Goal: Browse casually: Explore the website without a specific task or goal

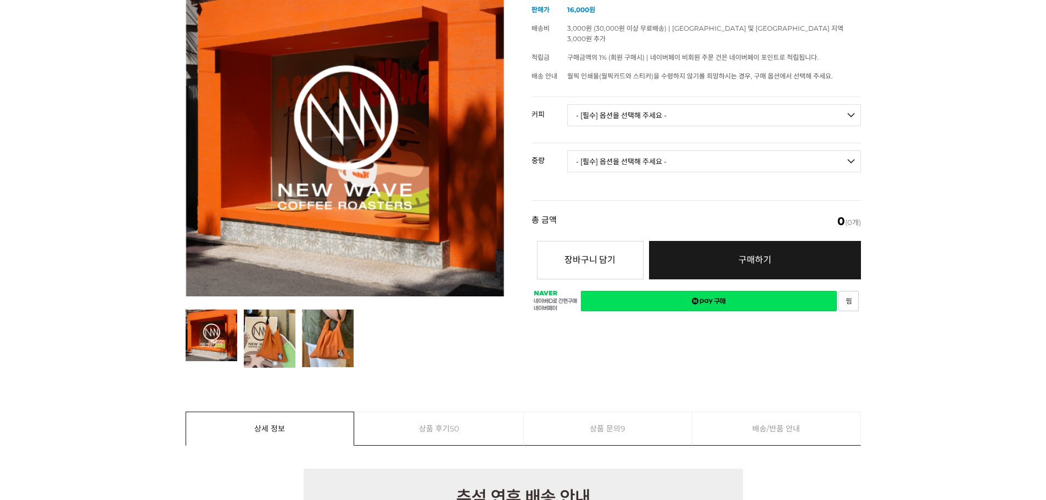
click at [618, 108] on select "- [필수] 옵션을 선택해 주세요 - ------------------- 언스페셜티 분쇄도 가이드 종이 받기 (주문 1건당 최대 1개 제공) …" at bounding box center [714, 115] width 294 height 22
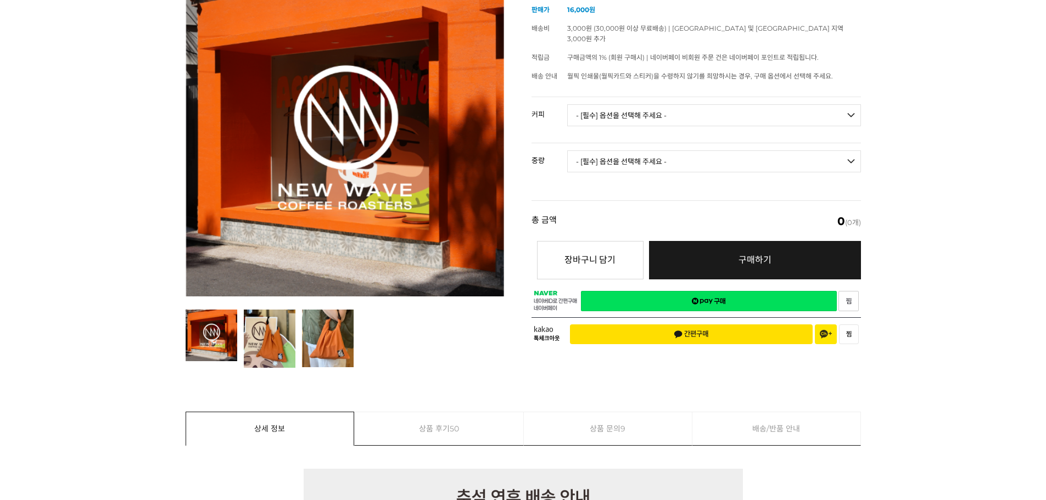
click at [620, 104] on select "- [필수] 옵션을 선택해 주세요 - ------------------- 언스페셜티 분쇄도 가이드 종이 받기 (주문 1건당 최대 1개 제공) …" at bounding box center [714, 115] width 294 height 22
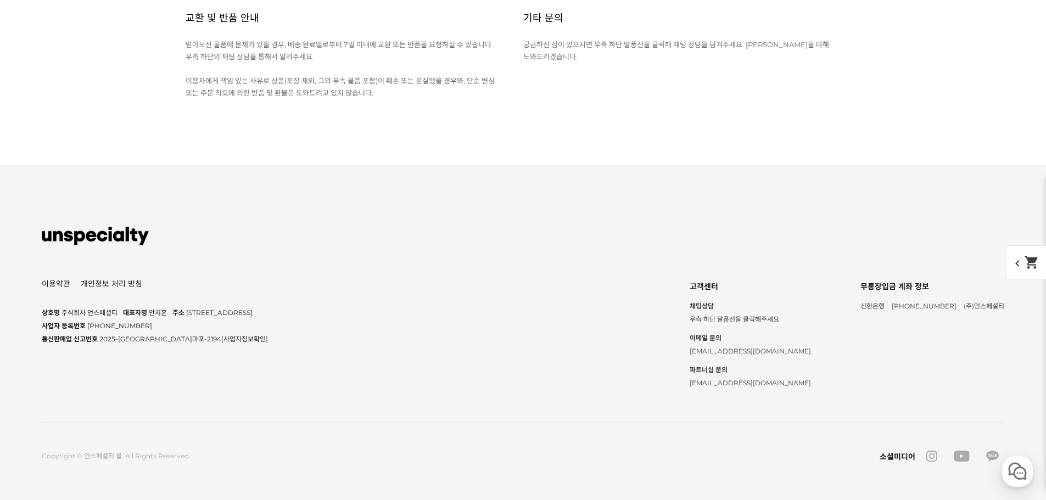
scroll to position [5273, 0]
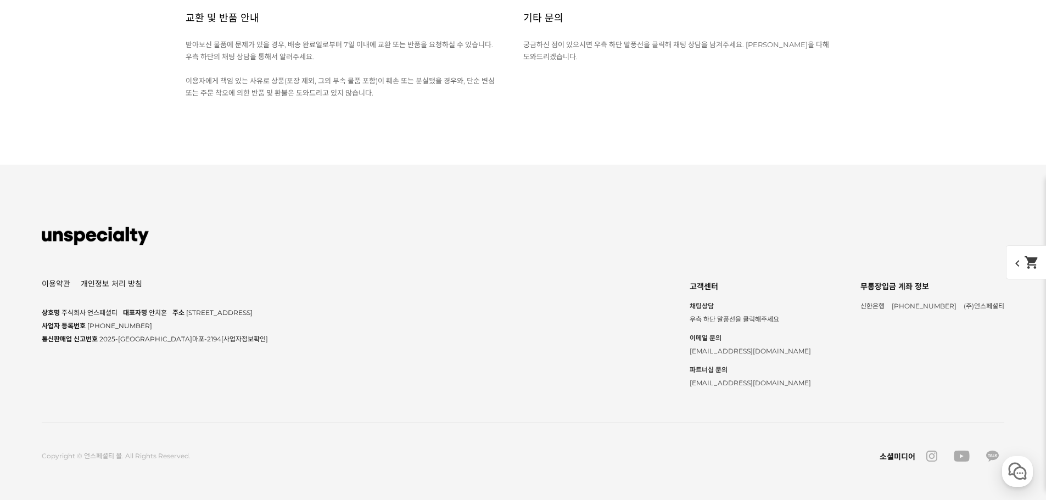
scroll to position [5164, 0]
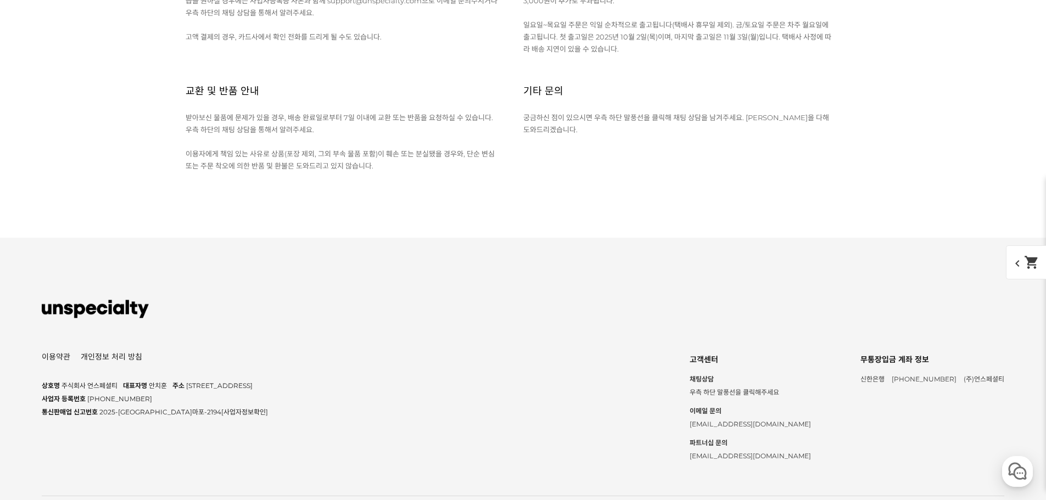
scroll to position [5054, 0]
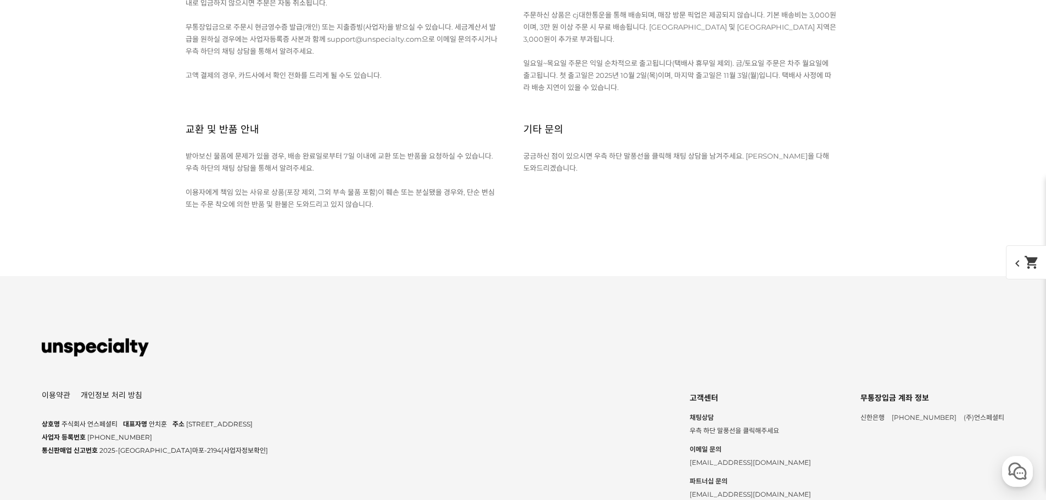
scroll to position [4999, 0]
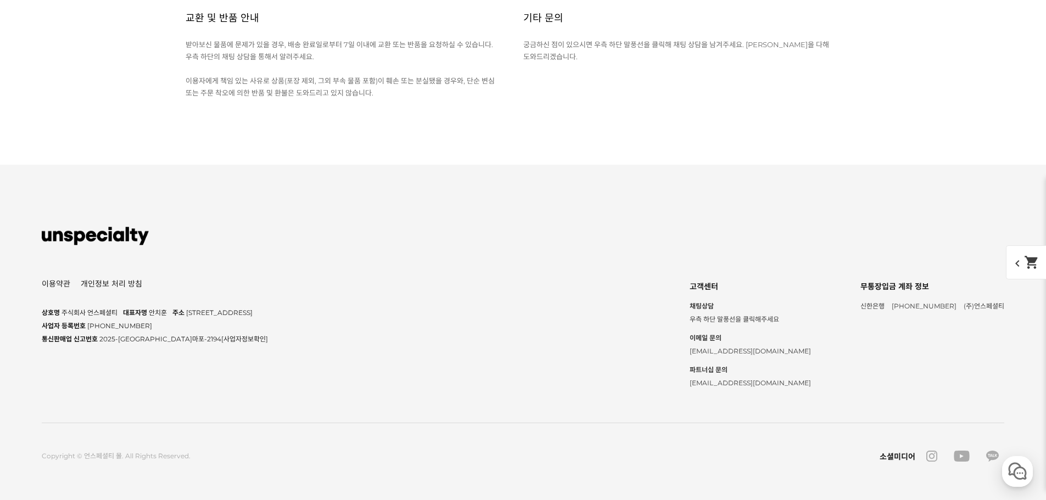
scroll to position [5493, 0]
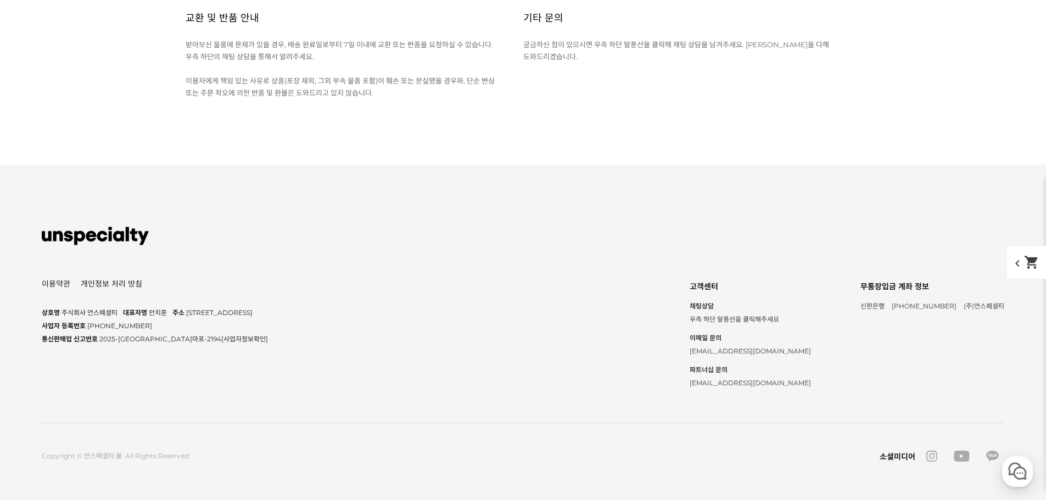
scroll to position [5603, 0]
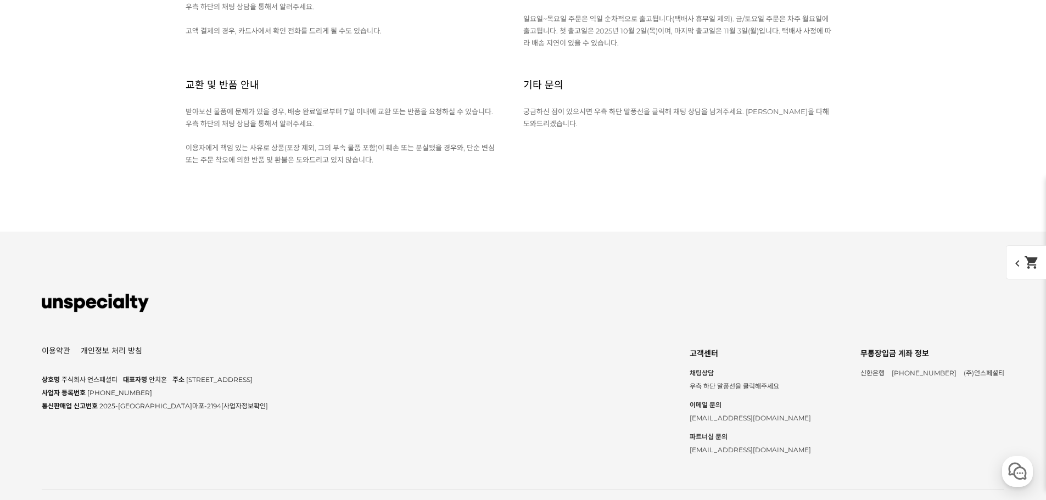
scroll to position [5658, 0]
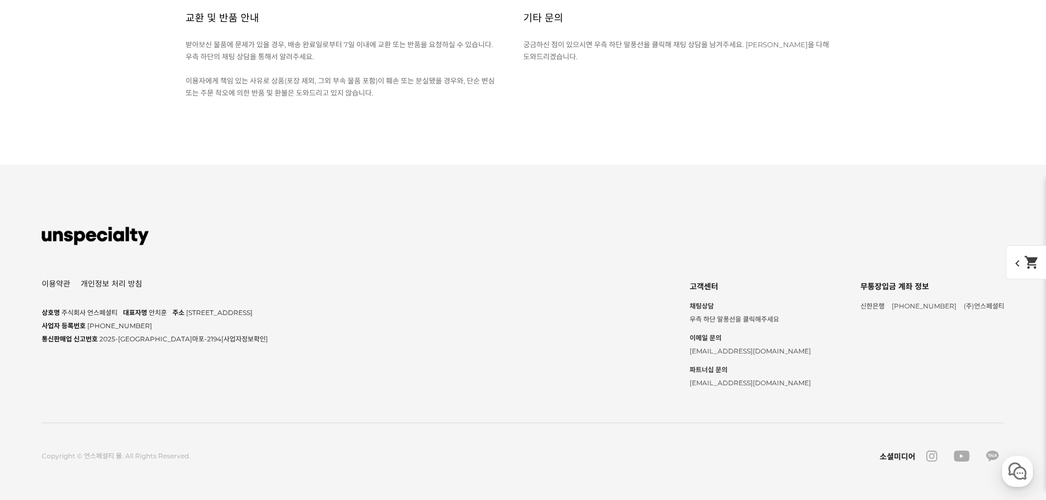
scroll to position [5164, 0]
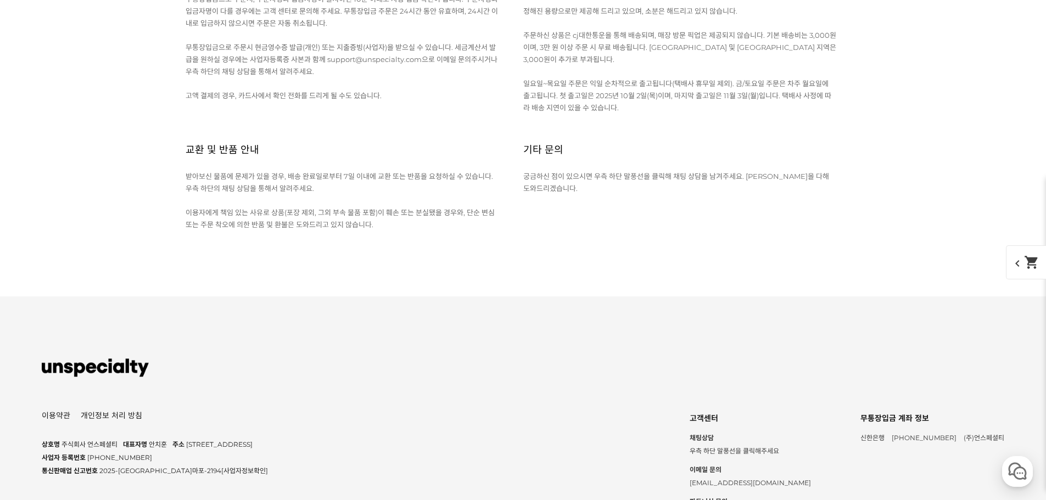
scroll to position [4999, 0]
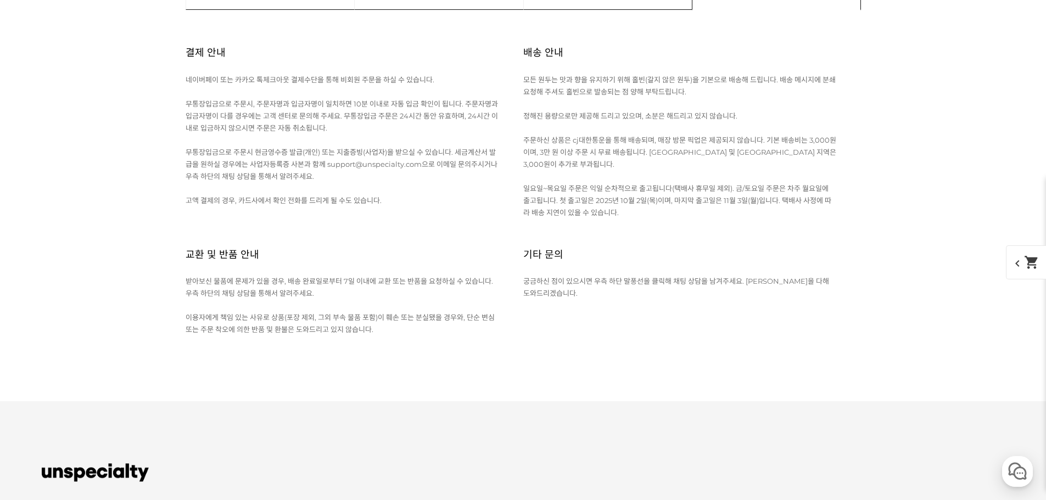
scroll to position [4889, 0]
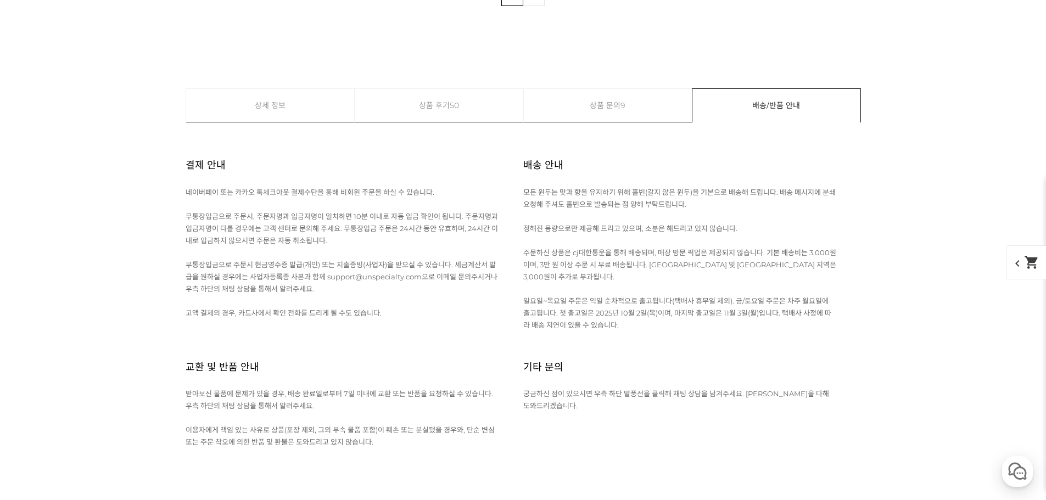
scroll to position [4779, 0]
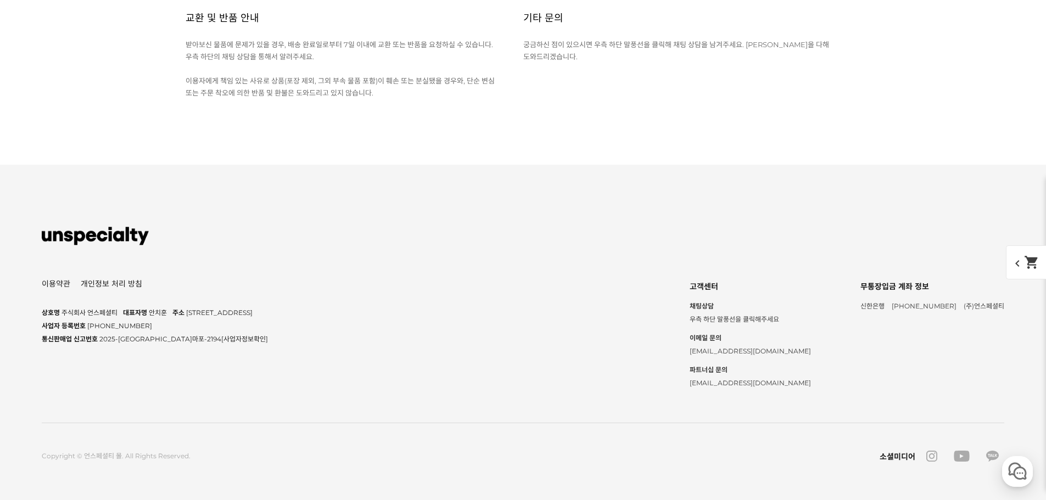
scroll to position [5823, 0]
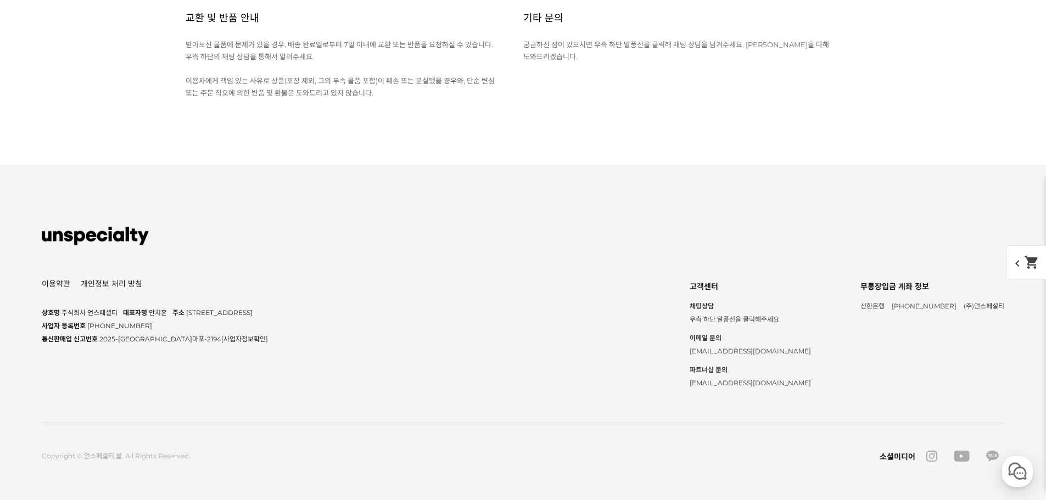
scroll to position [6043, 0]
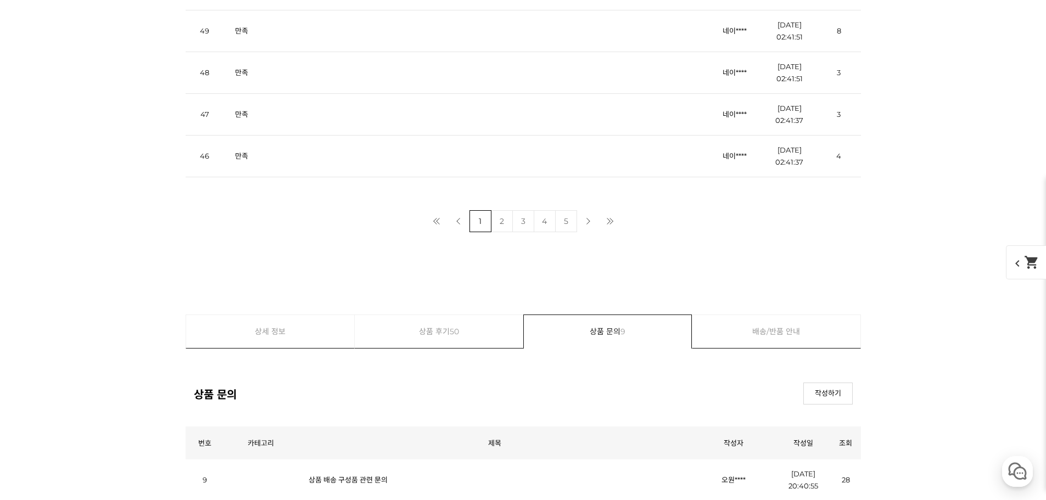
scroll to position [3900, 0]
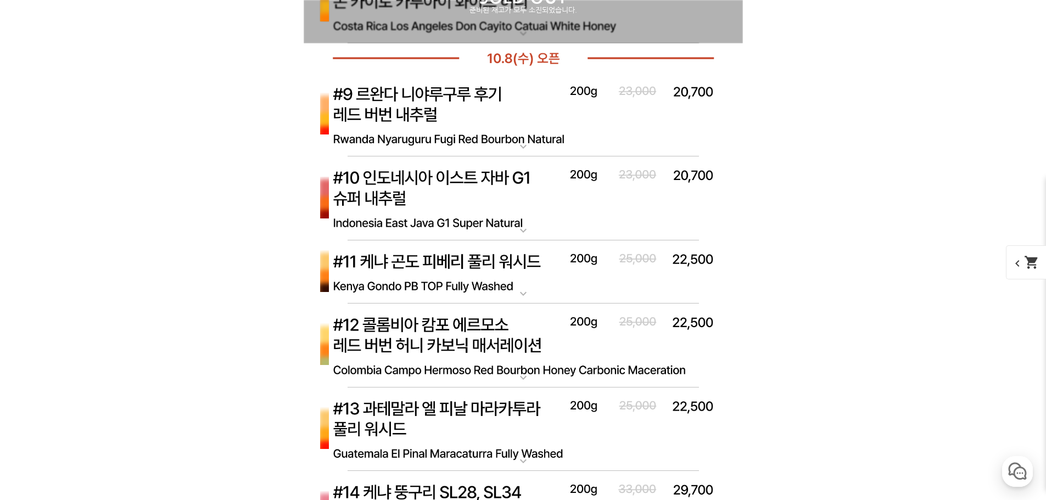
scroll to position [3571, 0]
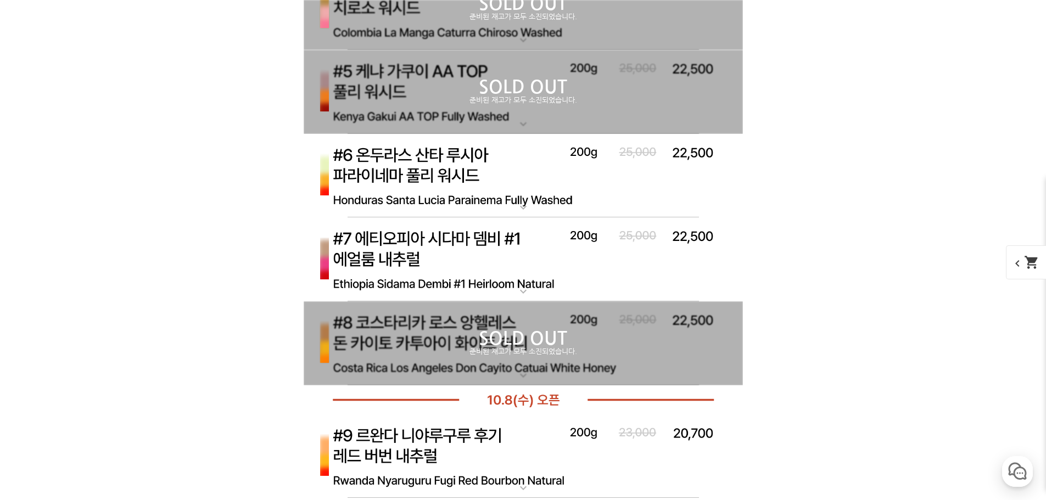
scroll to position [3516, 0]
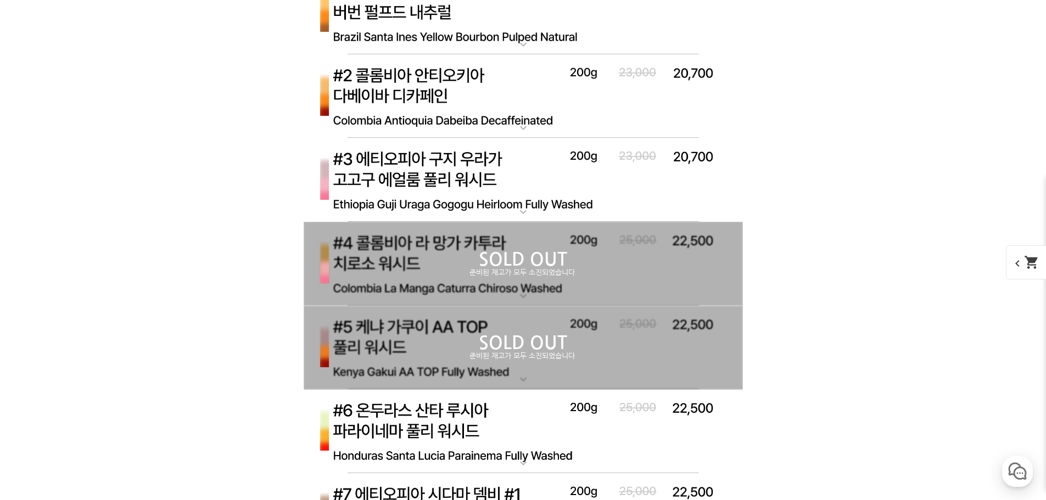
scroll to position [3351, 0]
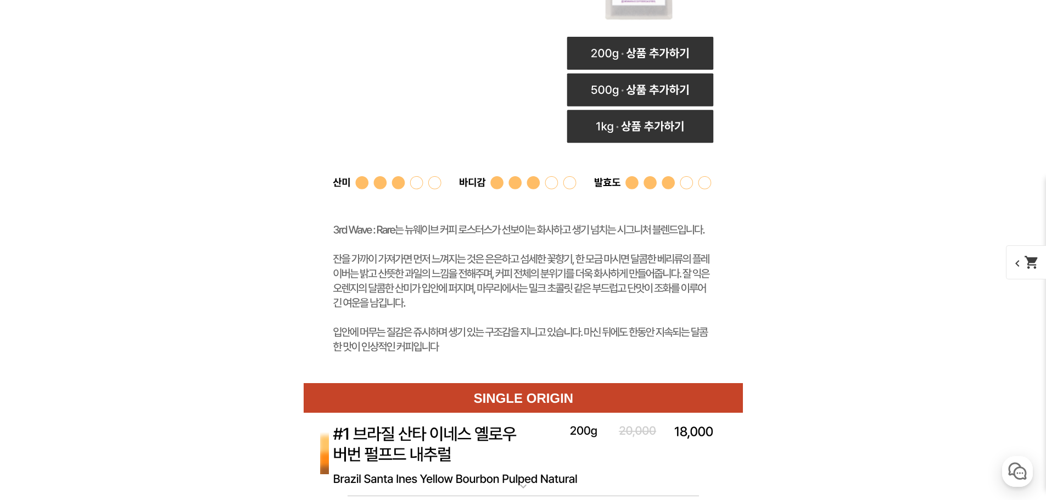
scroll to position [3516, 0]
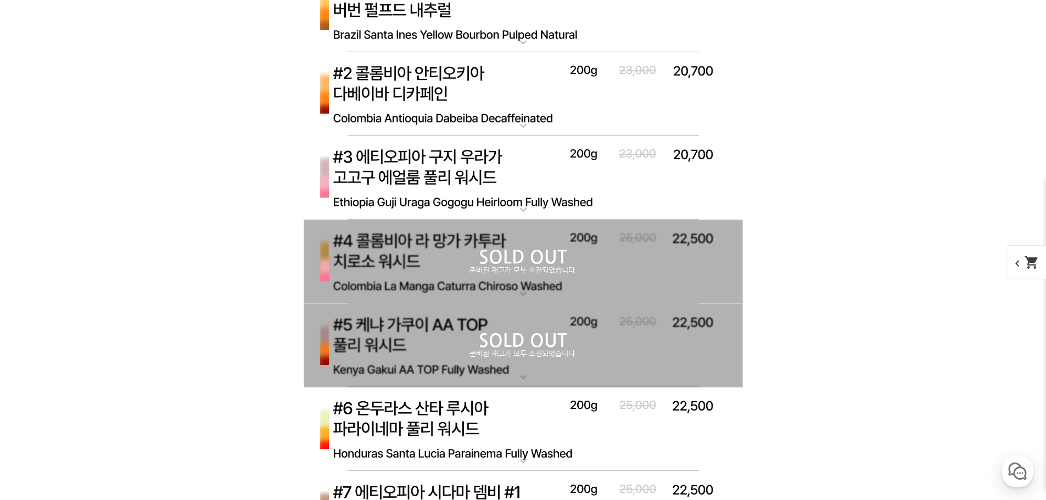
scroll to position [3296, 0]
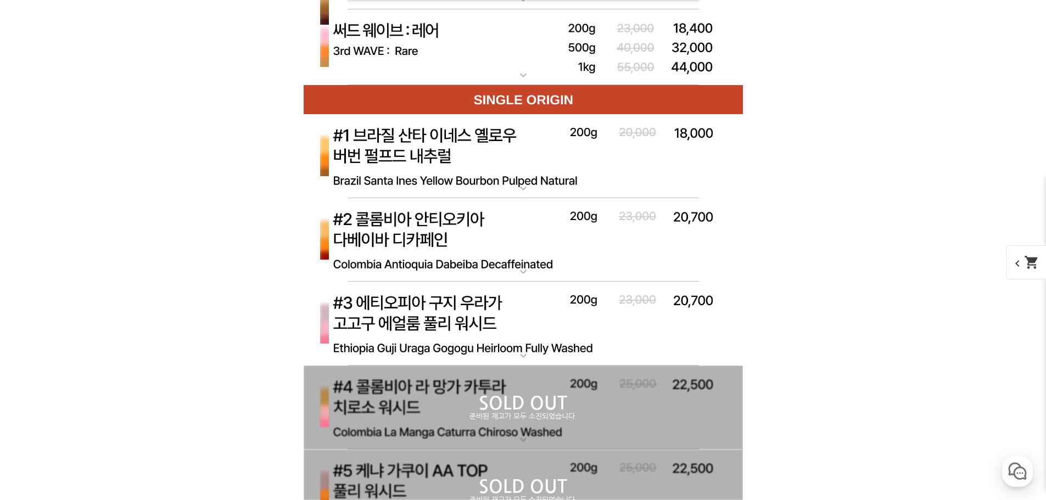
click at [410, 10] on p "퍼스트 웨이브 : 서플라이 (하우스 블렌드)" at bounding box center [523, 5] width 439 height 9
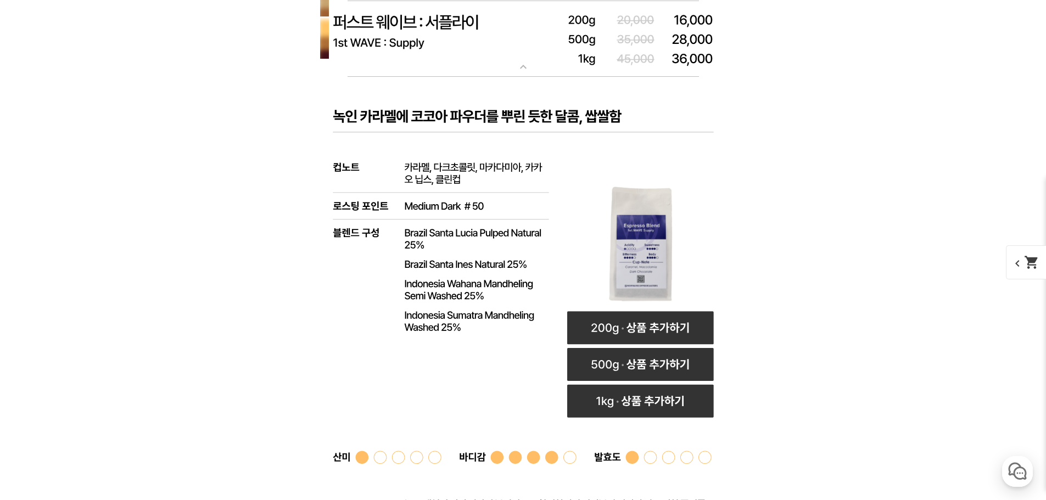
click at [423, 77] on img at bounding box center [523, 39] width 439 height 76
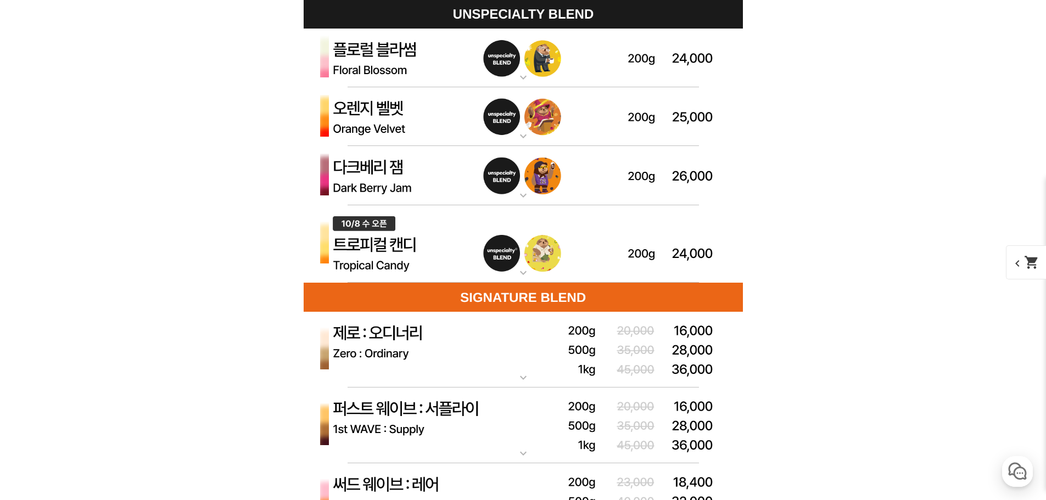
scroll to position [3186, 0]
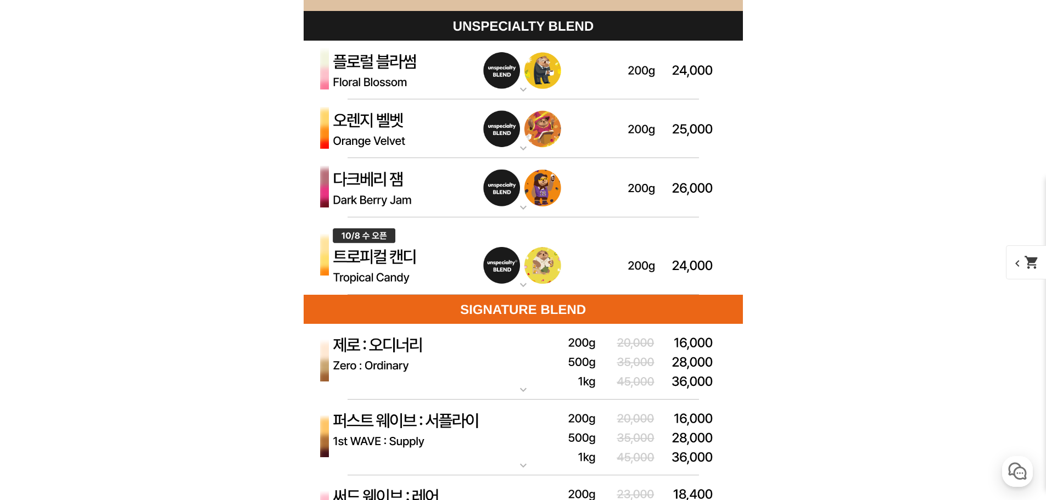
click at [430, 205] on img at bounding box center [523, 187] width 439 height 59
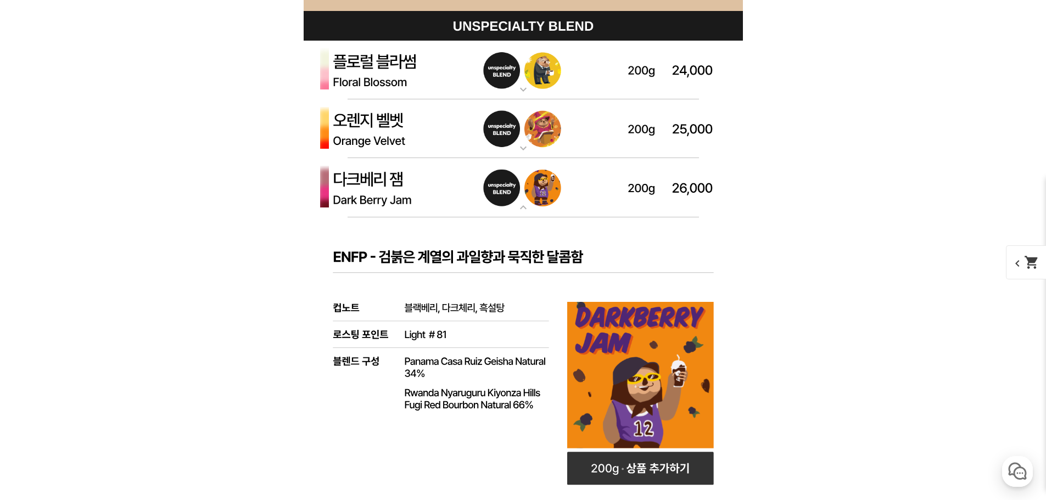
click at [432, 185] on img at bounding box center [523, 187] width 439 height 59
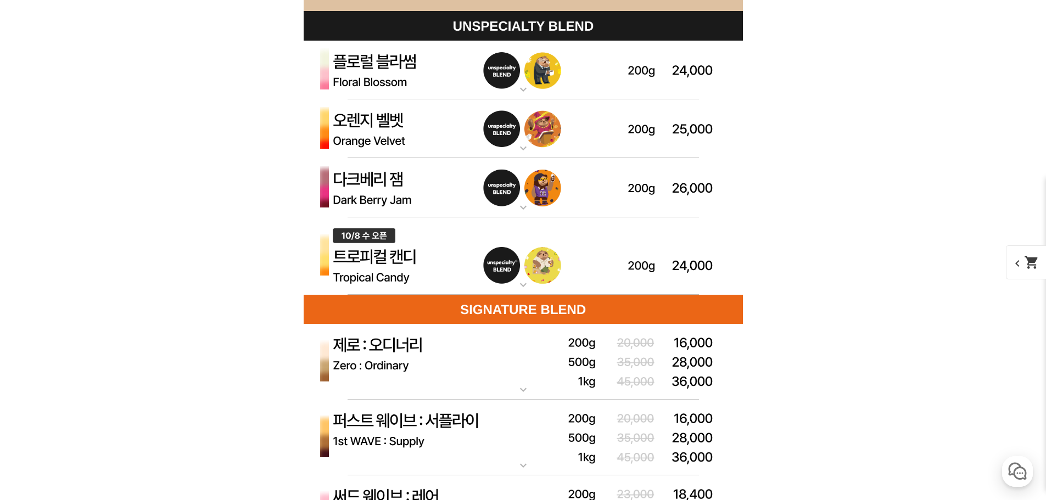
click at [424, 120] on img at bounding box center [523, 128] width 439 height 59
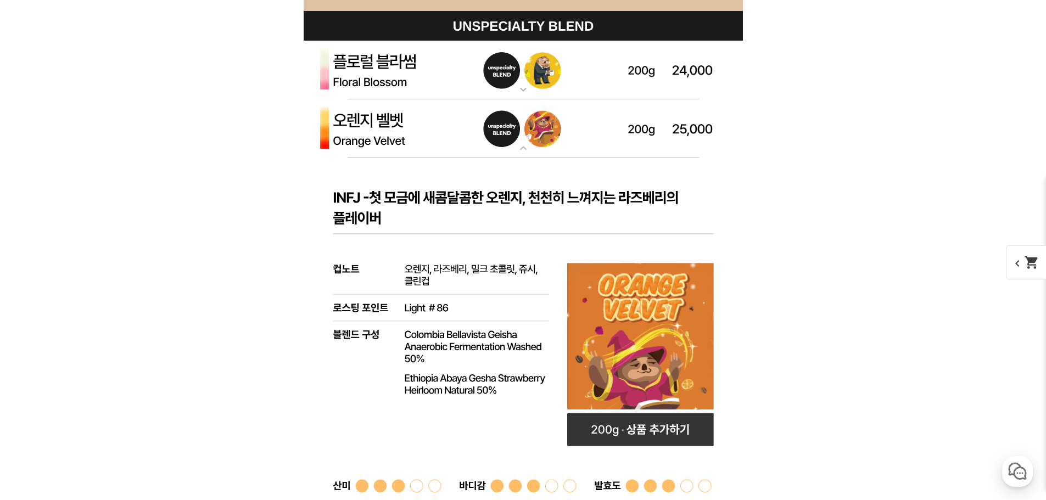
click at [424, 120] on img at bounding box center [523, 128] width 439 height 59
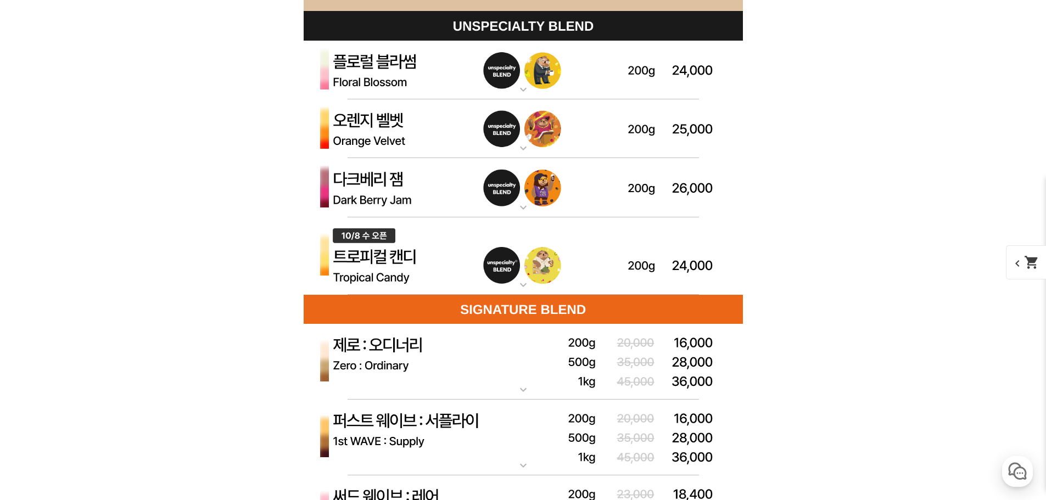
click at [420, 75] on img at bounding box center [523, 70] width 439 height 59
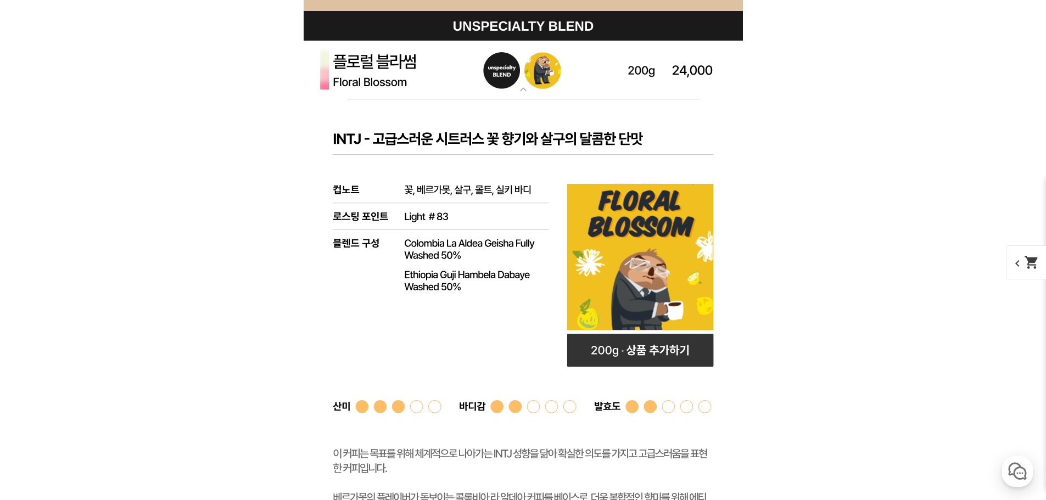
click at [420, 75] on img at bounding box center [523, 70] width 439 height 59
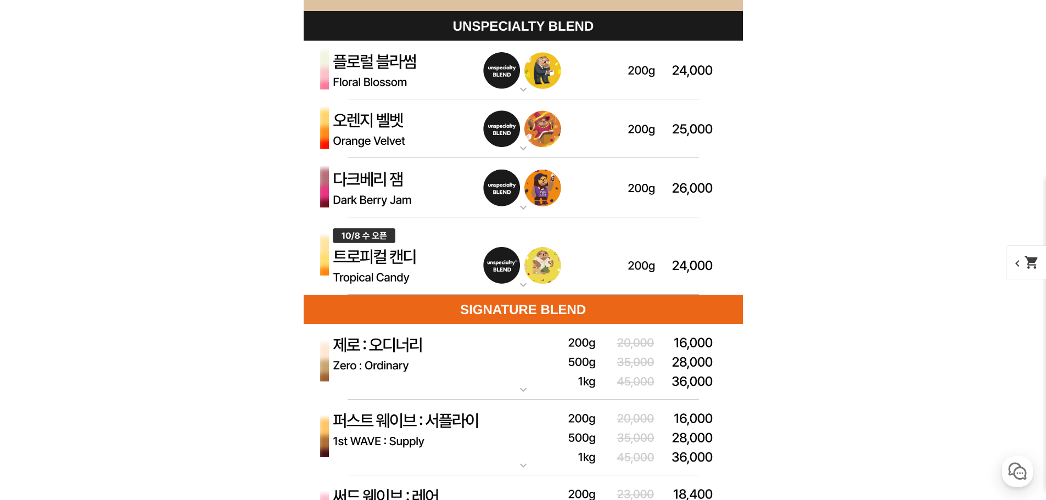
click at [412, 75] on img at bounding box center [523, 70] width 439 height 59
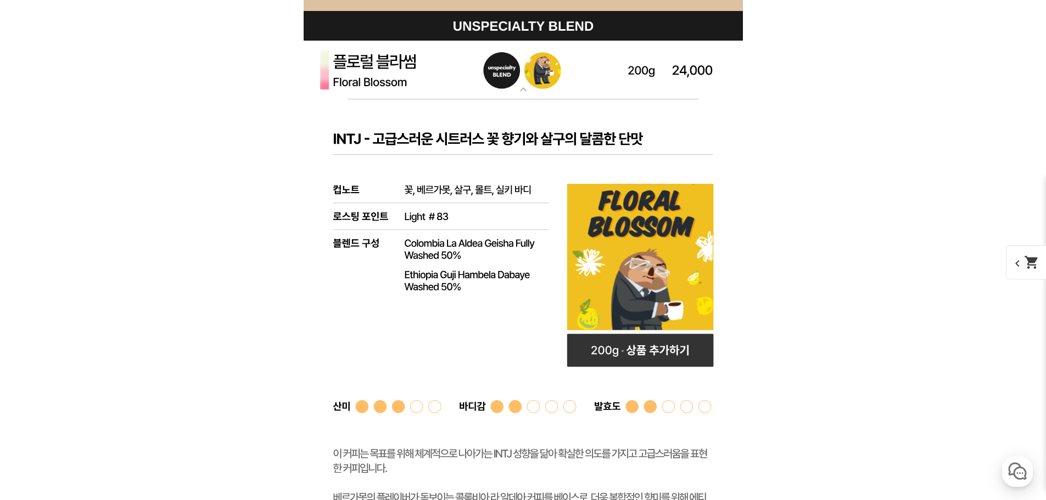
click at [412, 75] on img at bounding box center [523, 70] width 439 height 59
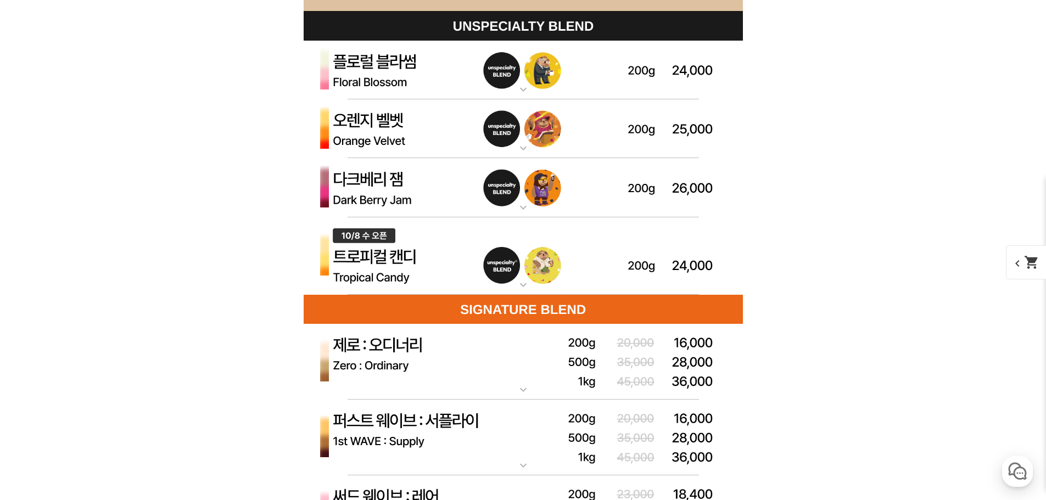
click at [409, 112] on img at bounding box center [523, 128] width 439 height 59
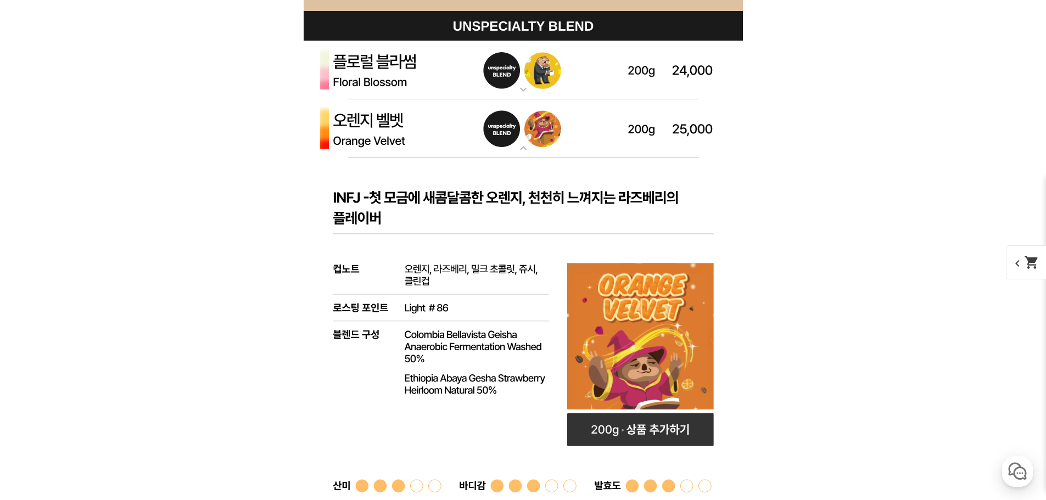
click at [406, 121] on img at bounding box center [523, 128] width 439 height 59
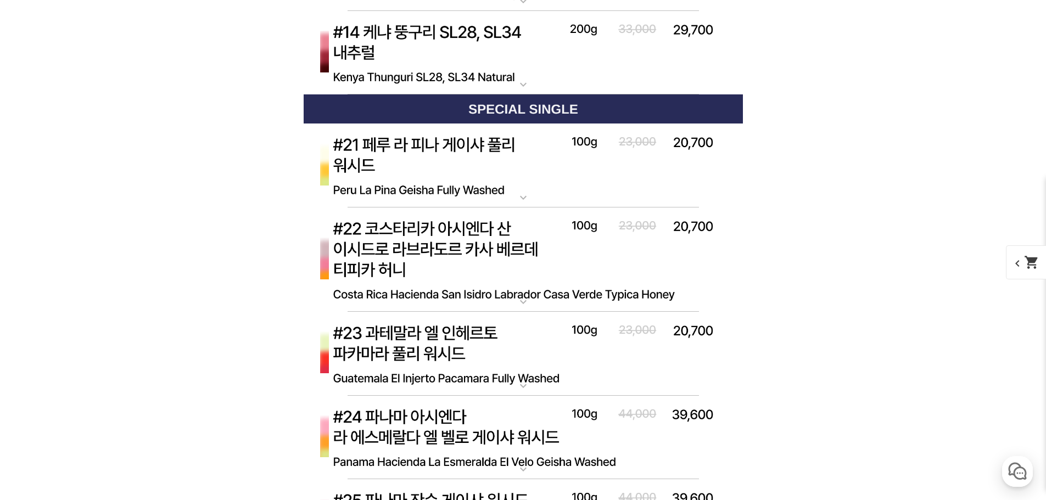
scroll to position [4999, 0]
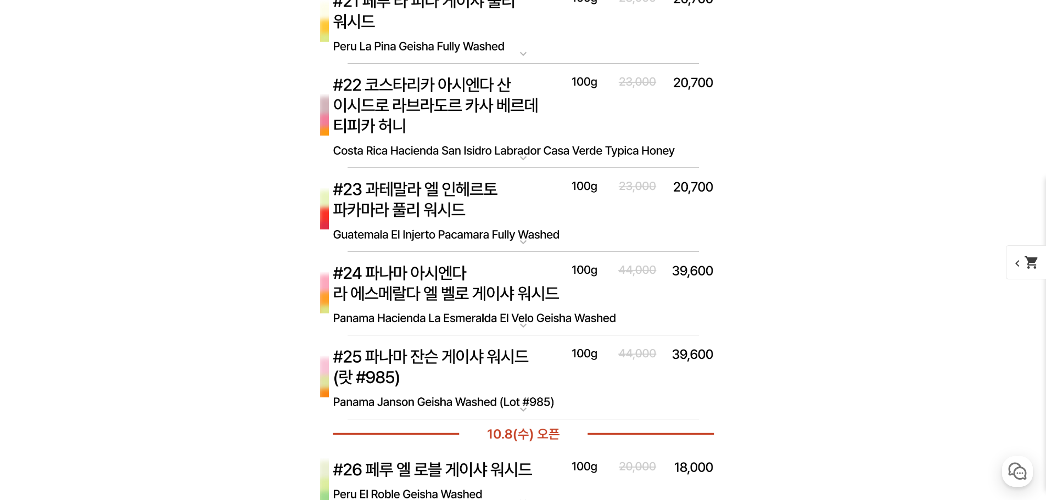
click at [458, 224] on img at bounding box center [523, 210] width 439 height 85
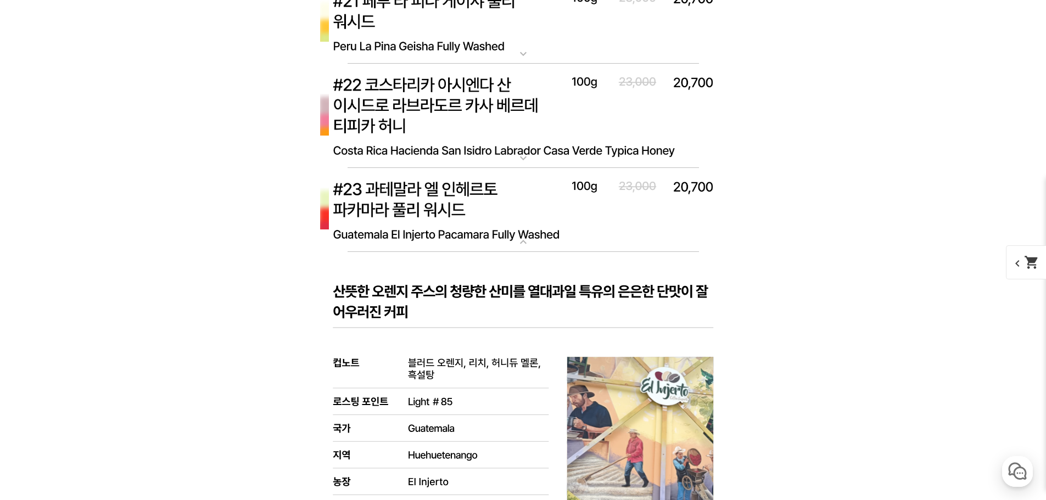
click at [458, 224] on img at bounding box center [523, 210] width 439 height 85
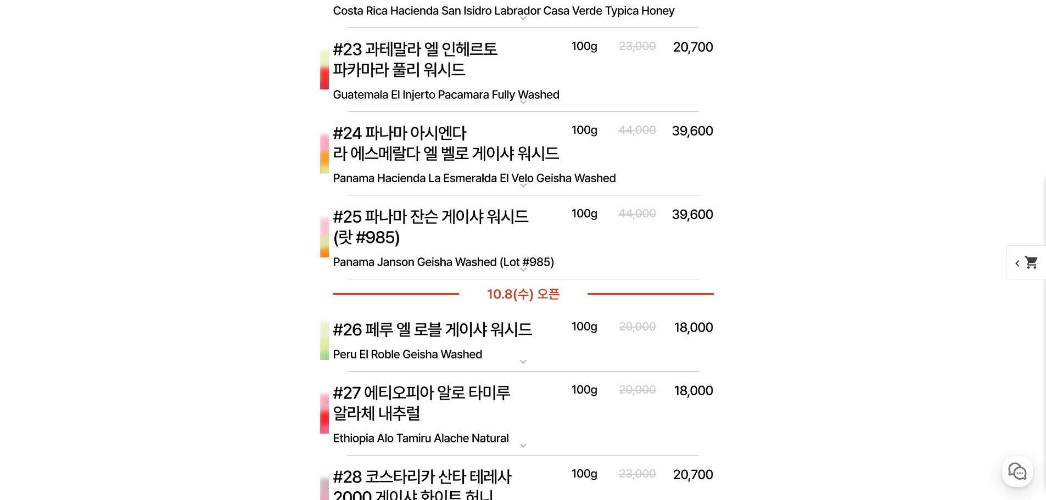
scroll to position [5164, 0]
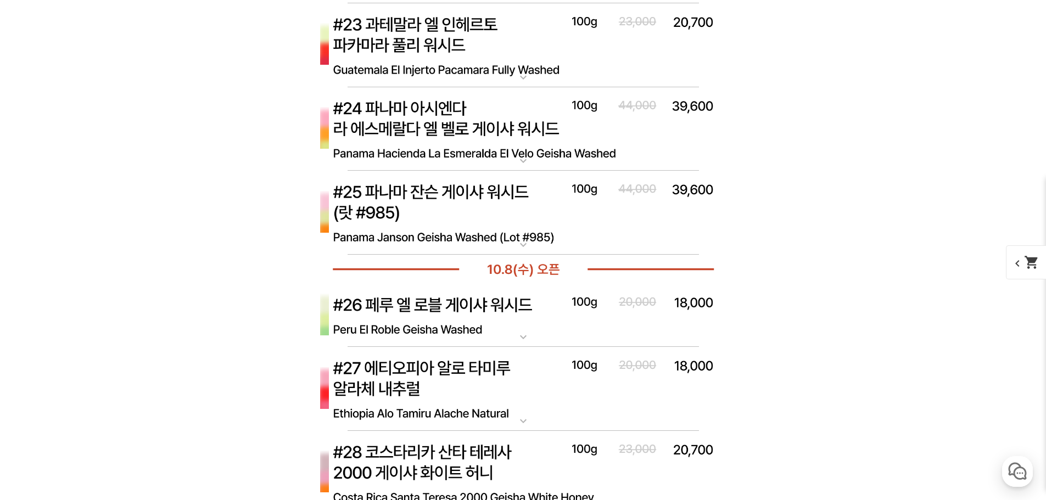
click at [461, 102] on img at bounding box center [523, 129] width 439 height 85
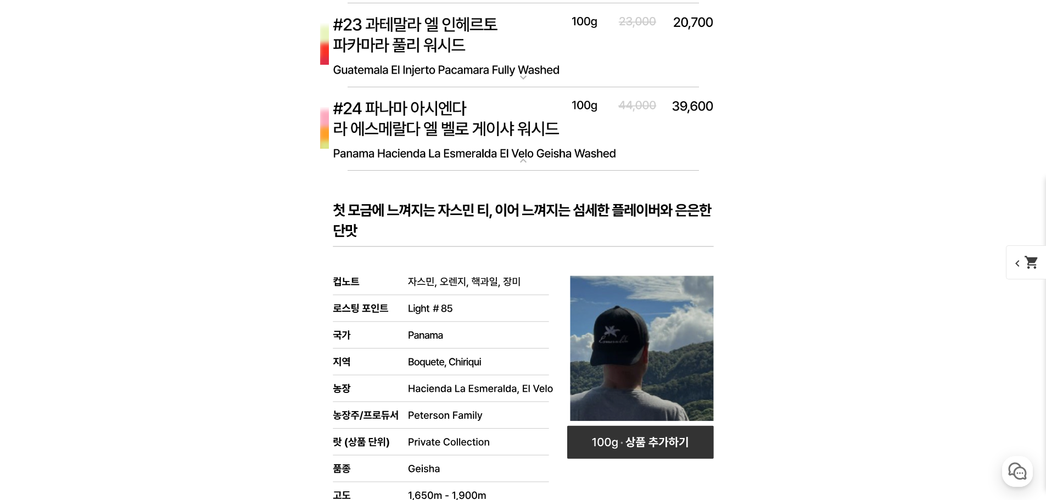
click at [454, 128] on img at bounding box center [523, 129] width 439 height 85
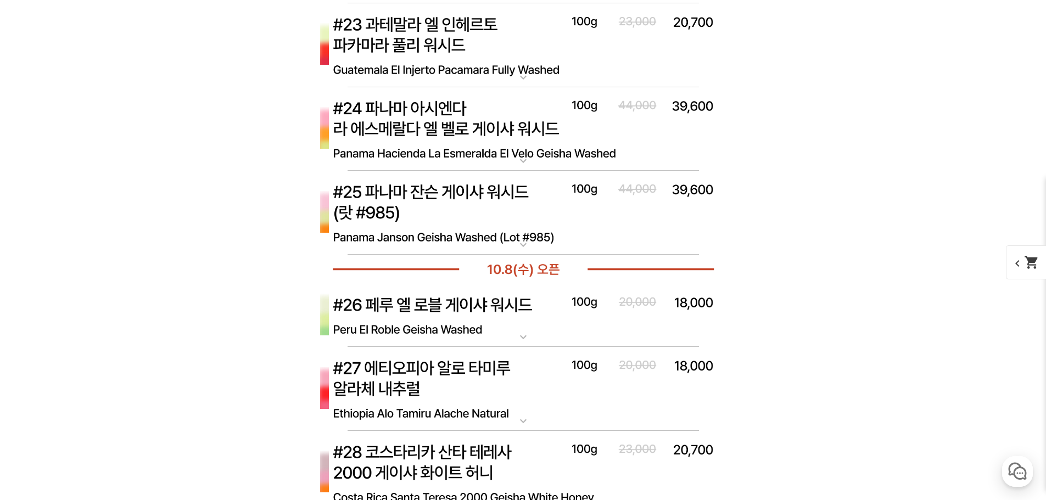
click at [416, 200] on img at bounding box center [523, 213] width 439 height 85
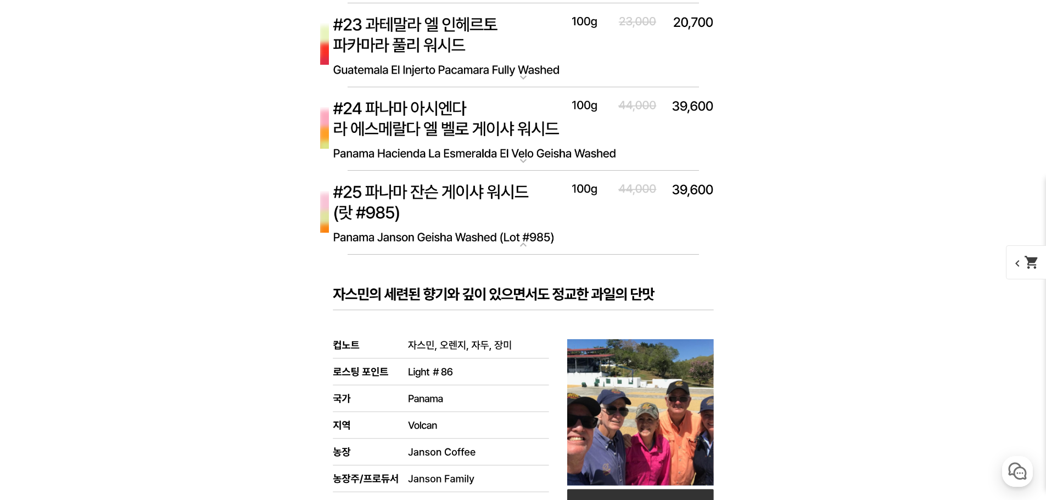
click at [416, 200] on img at bounding box center [523, 213] width 439 height 85
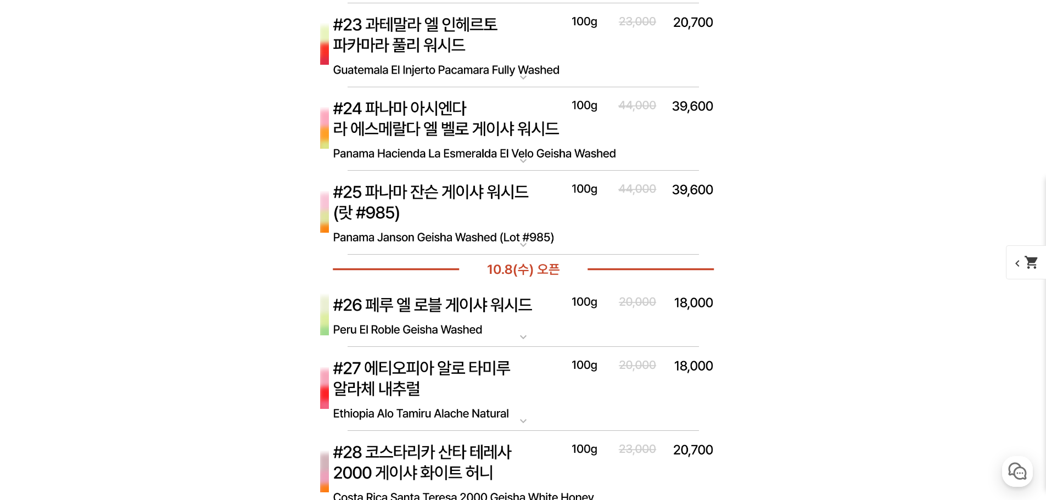
click at [430, 193] on img at bounding box center [523, 213] width 439 height 85
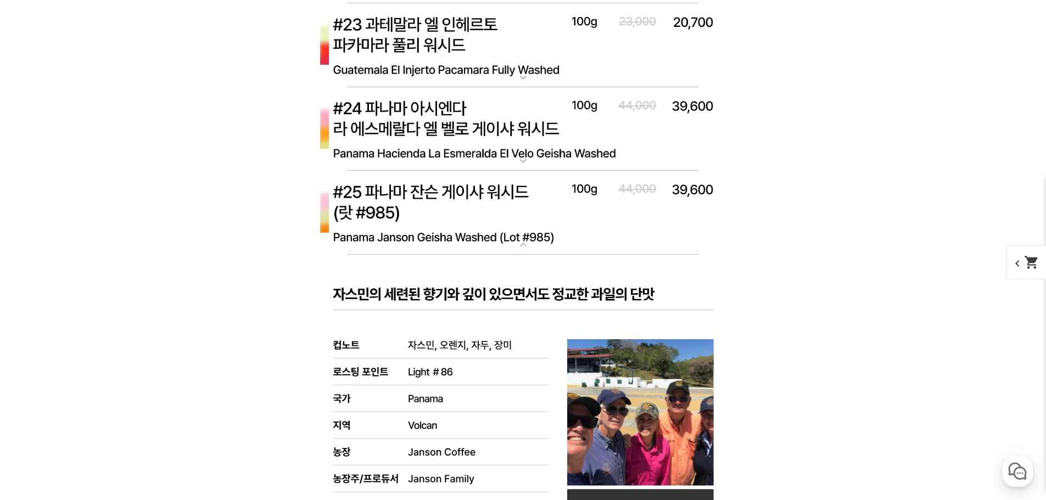
click at [430, 185] on img at bounding box center [523, 213] width 439 height 85
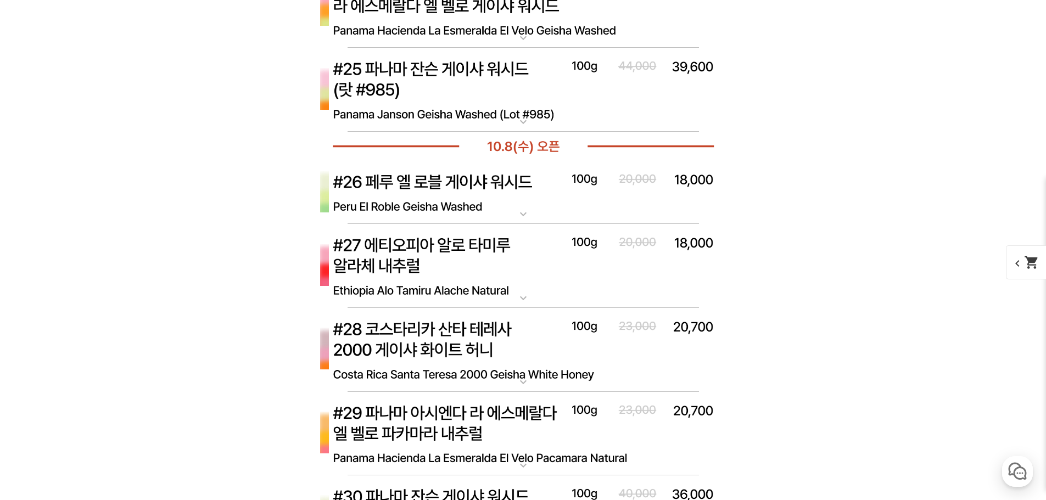
scroll to position [5328, 0]
